Goal: Use online tool/utility: Utilize a website feature to perform a specific function

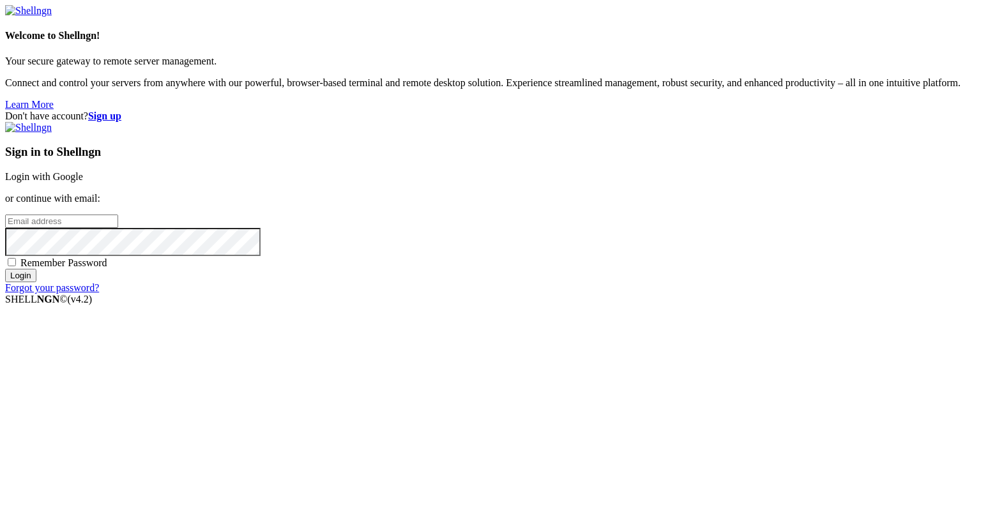
click at [83, 179] on link "Login with Google" at bounding box center [44, 176] width 78 height 11
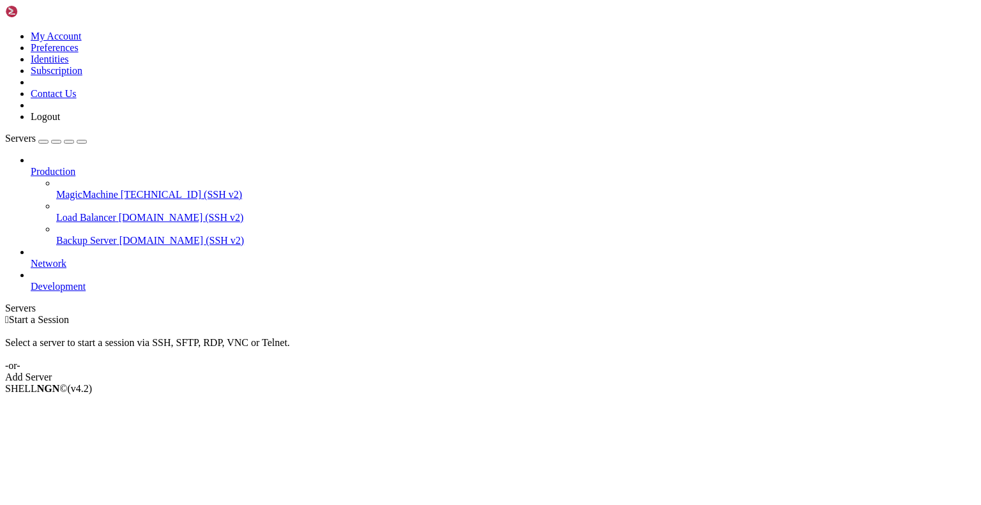
click at [121, 189] on span "[TECHNICAL_ID] (SSH v2)" at bounding box center [181, 194] width 121 height 11
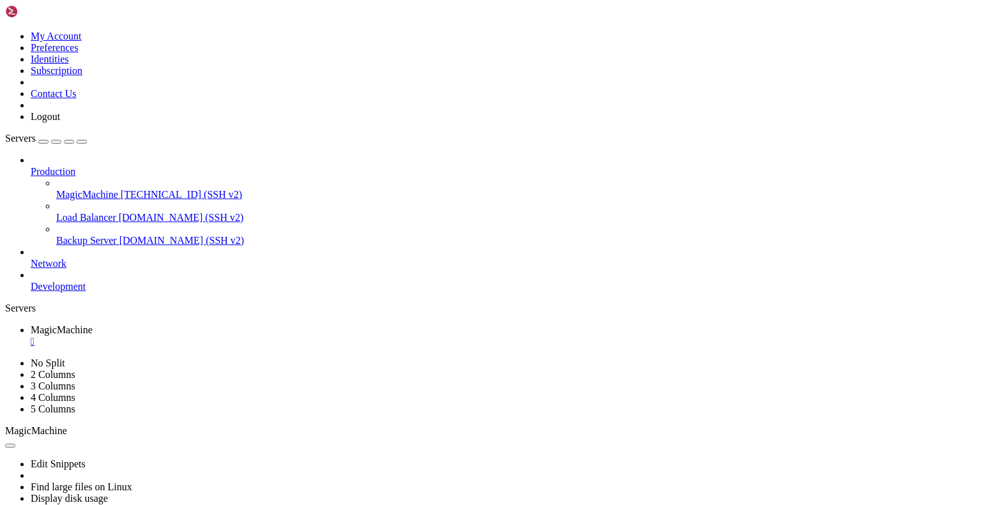
scroll to position [239, 0]
drag, startPoint x: 13, startPoint y: 617, endPoint x: 348, endPoint y: 953, distance: 474.5
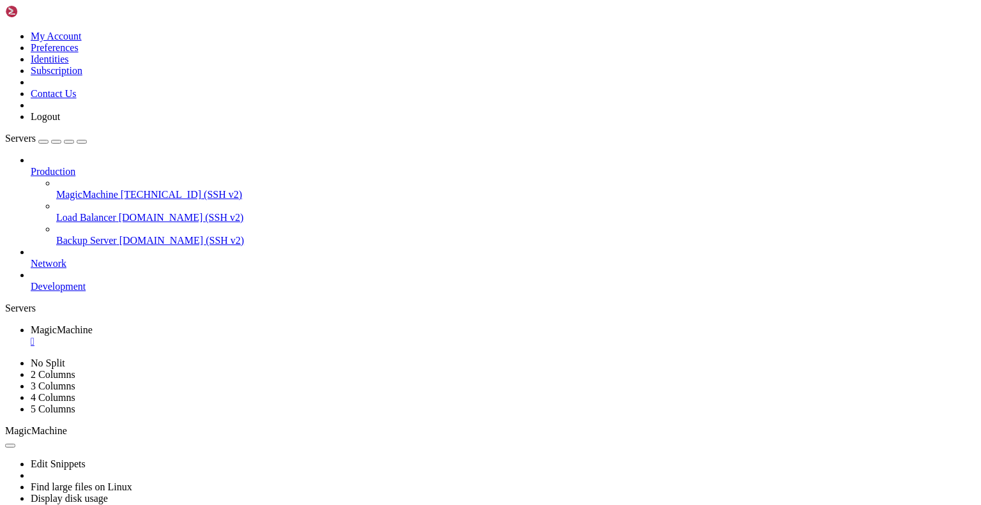
drag, startPoint x: 10, startPoint y: 570, endPoint x: 291, endPoint y: 951, distance: 473.0
drag, startPoint x: 8, startPoint y: 927, endPoint x: 274, endPoint y: 944, distance: 266.2
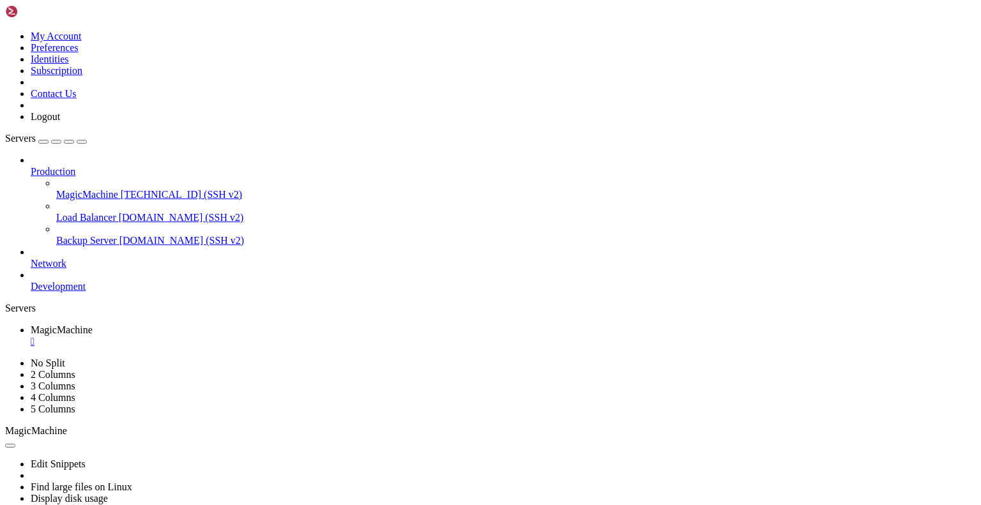
drag, startPoint x: 394, startPoint y: 951, endPoint x: 12, endPoint y: 926, distance: 382.7
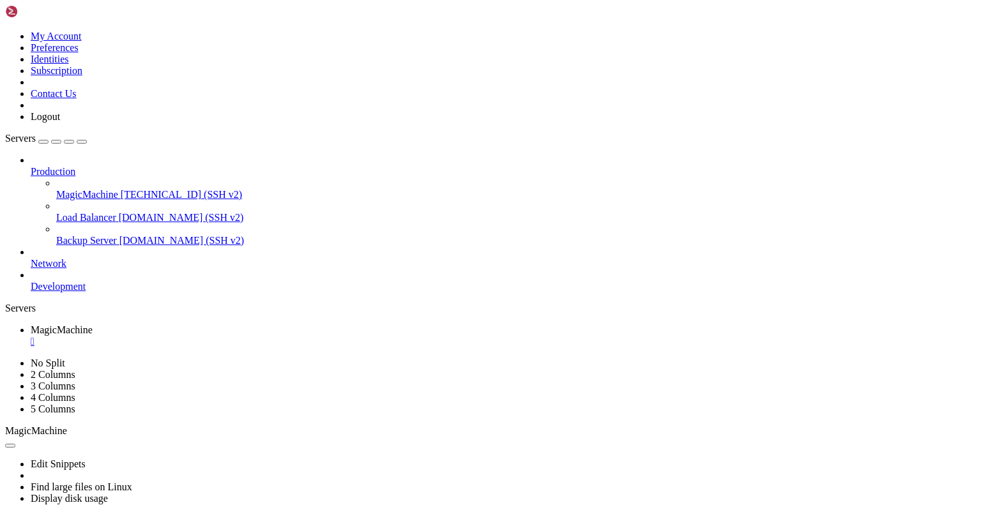
scroll to position [543, 0]
drag, startPoint x: 165, startPoint y: 835, endPoint x: 85, endPoint y: 839, distance: 79.9
drag, startPoint x: 200, startPoint y: 948, endPoint x: 11, endPoint y: 777, distance: 254.1
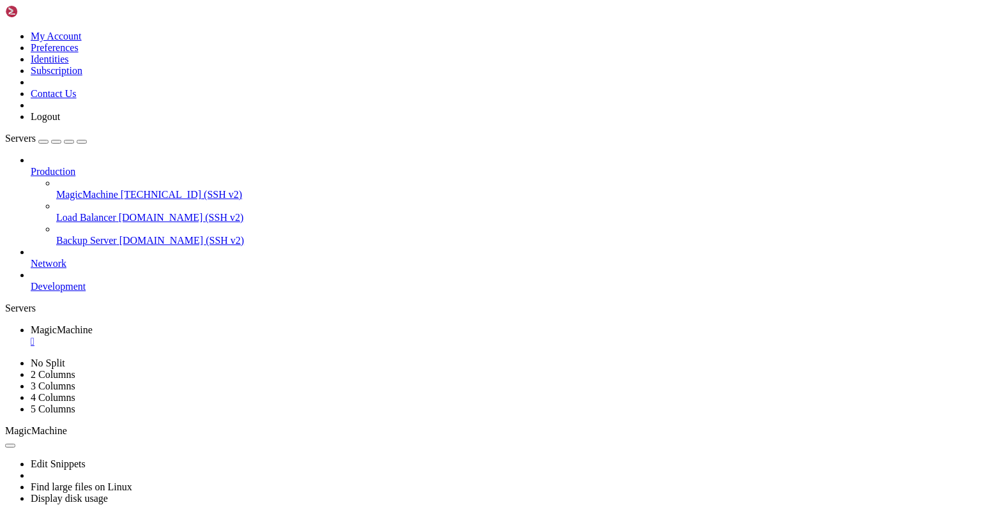
scroll to position [738, 0]
drag, startPoint x: 11, startPoint y: 831, endPoint x: 395, endPoint y: 951, distance: 401.5
drag, startPoint x: 10, startPoint y: 813, endPoint x: 291, endPoint y: 953, distance: 314.7
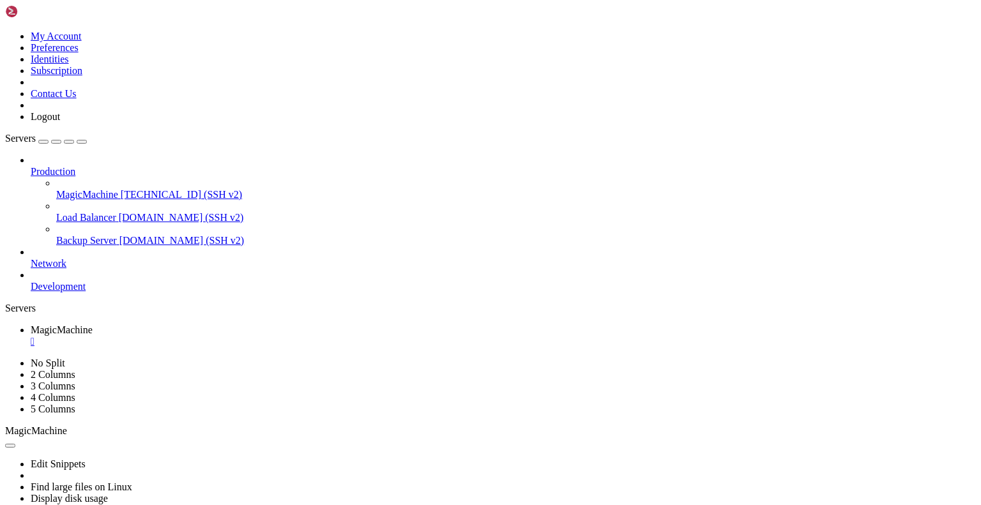
drag, startPoint x: 11, startPoint y: 893, endPoint x: 98, endPoint y: 955, distance: 107.2
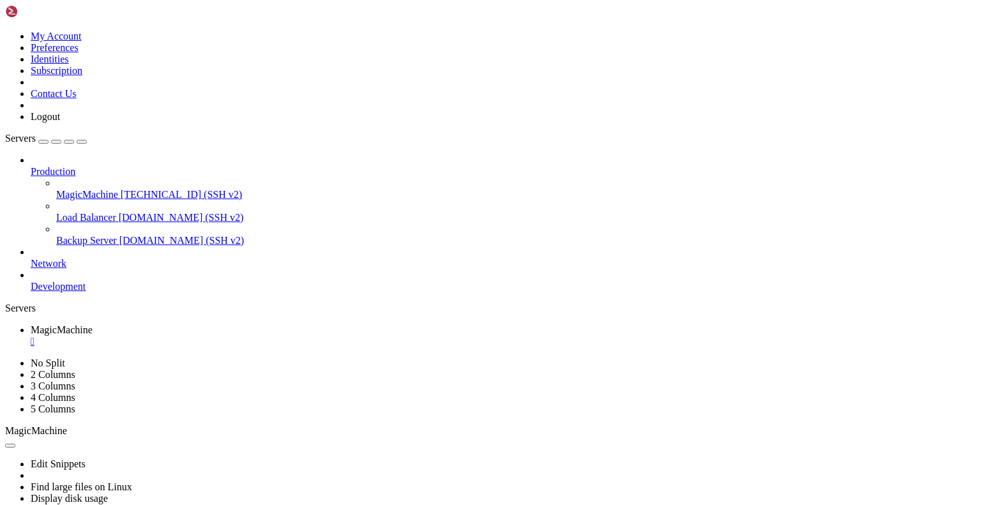
drag, startPoint x: 7, startPoint y: 870, endPoint x: 95, endPoint y: 908, distance: 96.1
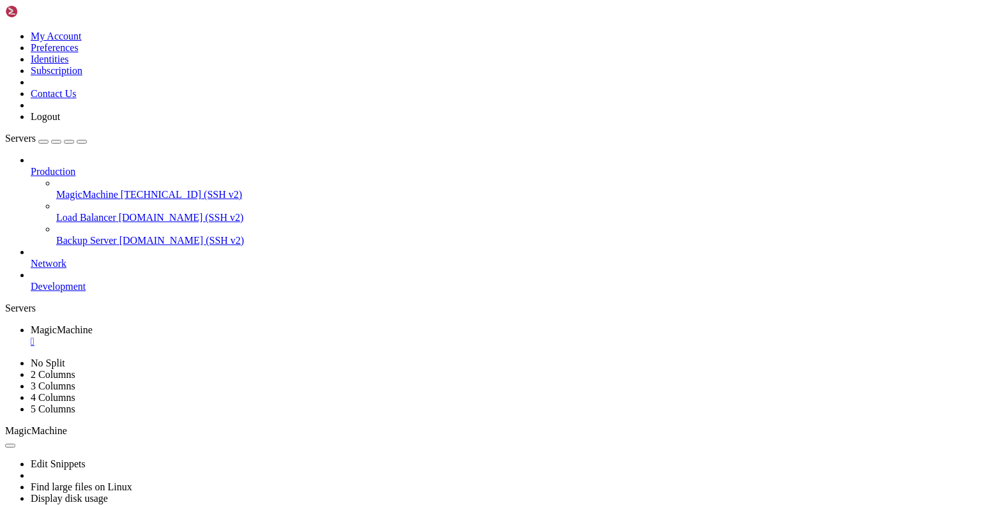
drag, startPoint x: 261, startPoint y: 954, endPoint x: 11, endPoint y: 842, distance: 272.9
drag, startPoint x: 9, startPoint y: 866, endPoint x: 167, endPoint y: 941, distance: 174.2
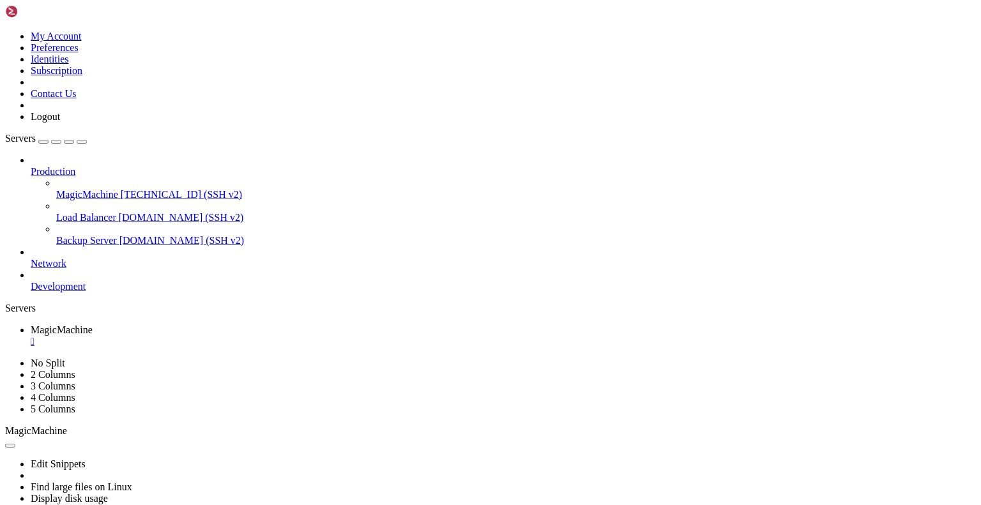
drag, startPoint x: 251, startPoint y: 962, endPoint x: 243, endPoint y: 954, distance: 11.3
drag, startPoint x: 234, startPoint y: 952, endPoint x: 11, endPoint y: 876, distance: 235.4
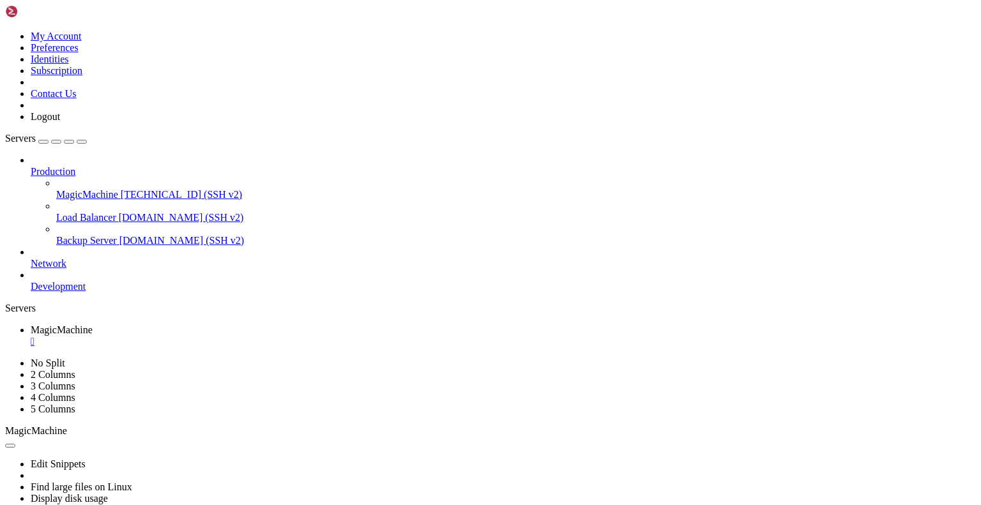
drag, startPoint x: 6, startPoint y: 884, endPoint x: 122, endPoint y: 907, distance: 118.0
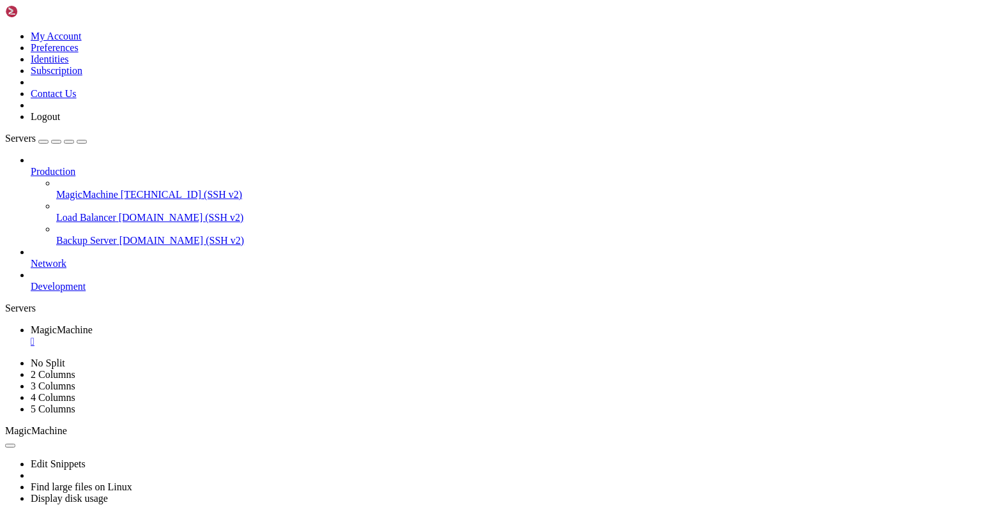
drag, startPoint x: 8, startPoint y: 886, endPoint x: 27, endPoint y: 897, distance: 21.5
drag, startPoint x: 12, startPoint y: 880, endPoint x: 238, endPoint y: 955, distance: 237.7
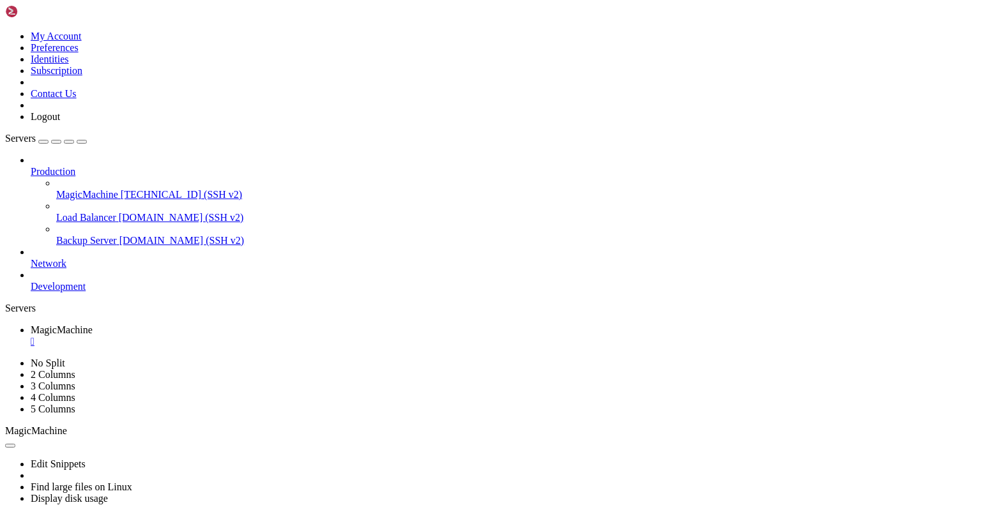
drag, startPoint x: 11, startPoint y: 877, endPoint x: 232, endPoint y: 951, distance: 233.0
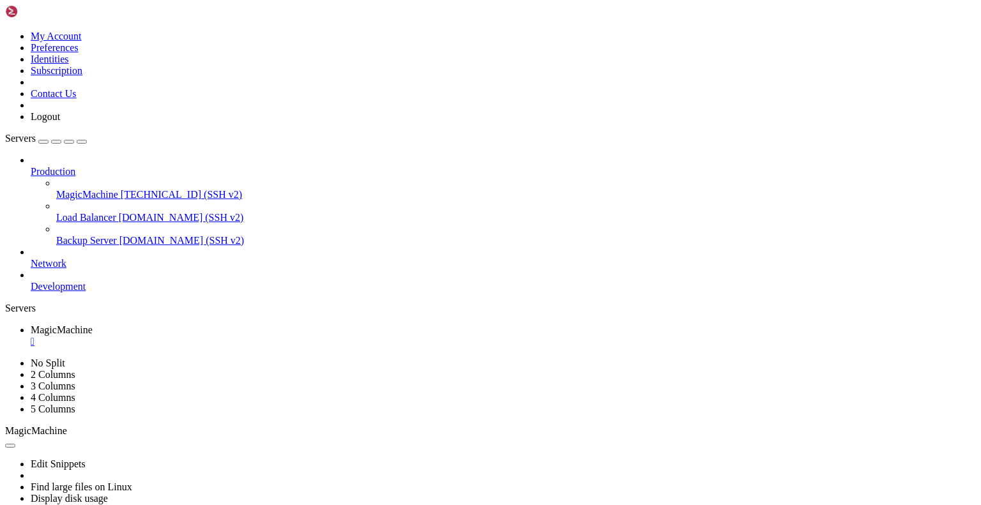
scroll to position [1313, 0]
drag, startPoint x: 10, startPoint y: 875, endPoint x: 139, endPoint y: 921, distance: 137.3
drag, startPoint x: 10, startPoint y: 881, endPoint x: 341, endPoint y: 949, distance: 338.2
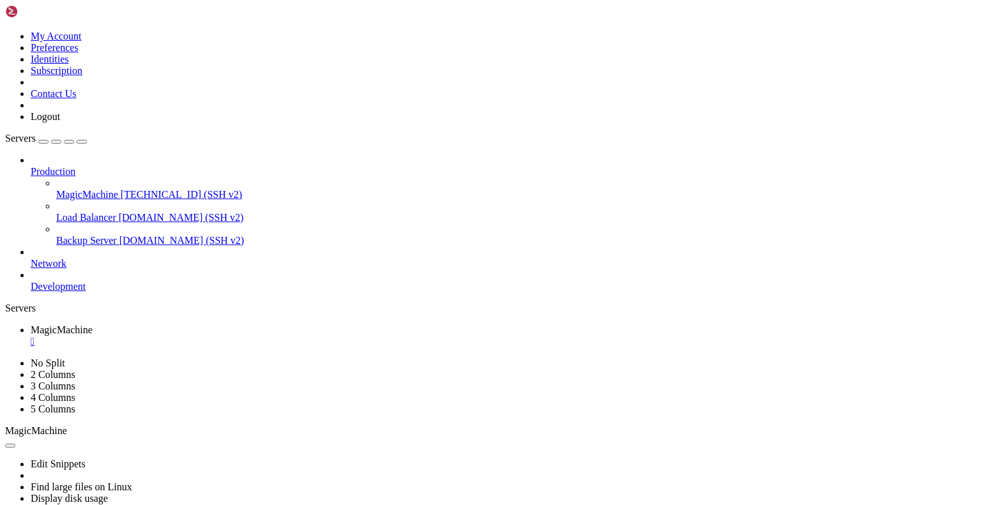
drag, startPoint x: 342, startPoint y: 949, endPoint x: 331, endPoint y: 941, distance: 12.8
drag, startPoint x: 266, startPoint y: 762, endPoint x: 258, endPoint y: 745, distance: 18.6
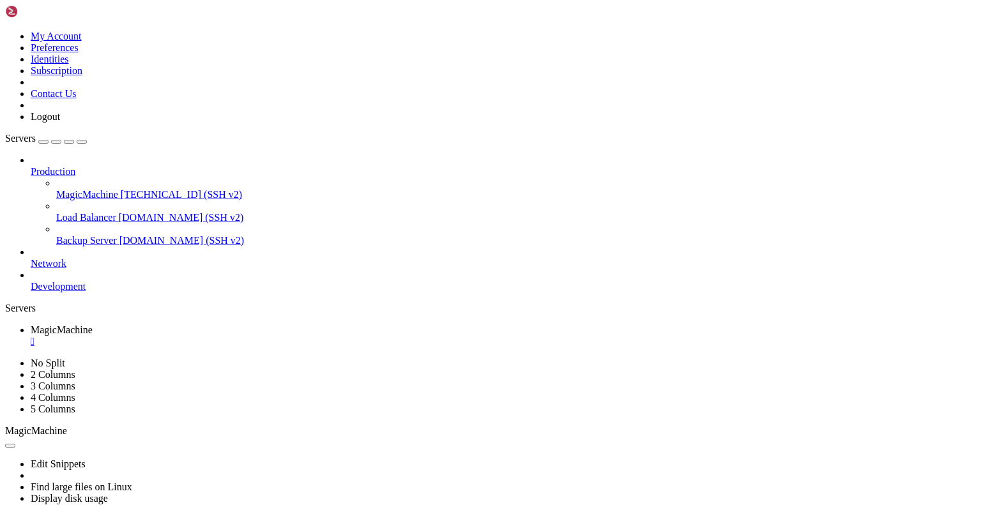
drag, startPoint x: 340, startPoint y: 951, endPoint x: 12, endPoint y: 881, distance: 334.9
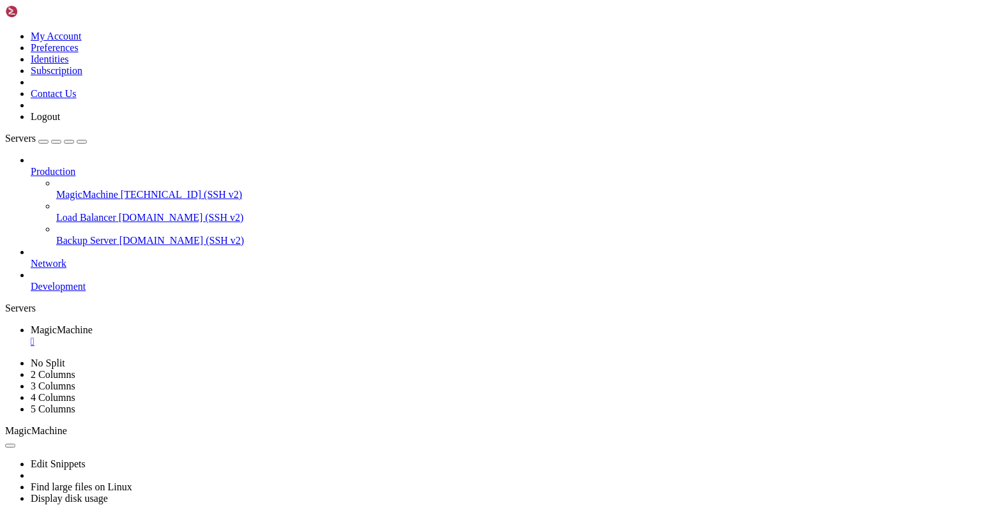
drag, startPoint x: 296, startPoint y: 737, endPoint x: 416, endPoint y: 839, distance: 157.7
